Goal: Navigation & Orientation: Find specific page/section

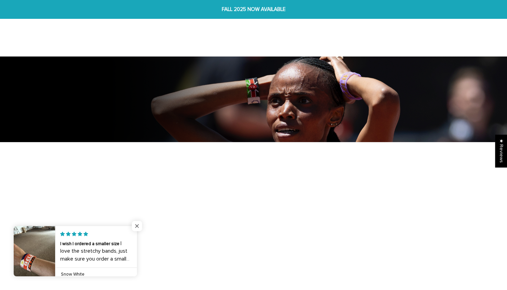
click at [140, 225] on span "Close popup widget" at bounding box center [137, 226] width 10 height 10
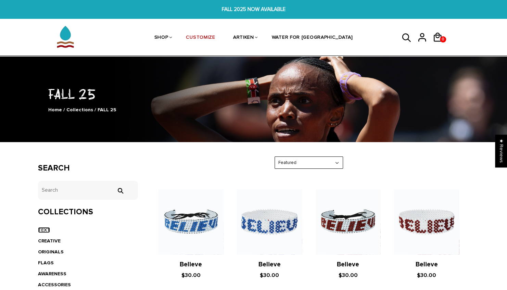
click at [48, 230] on link "TEXT" at bounding box center [44, 230] width 12 height 6
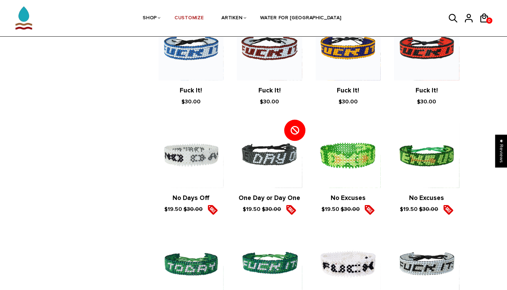
scroll to position [710, 0]
